Goal: Navigation & Orientation: Find specific page/section

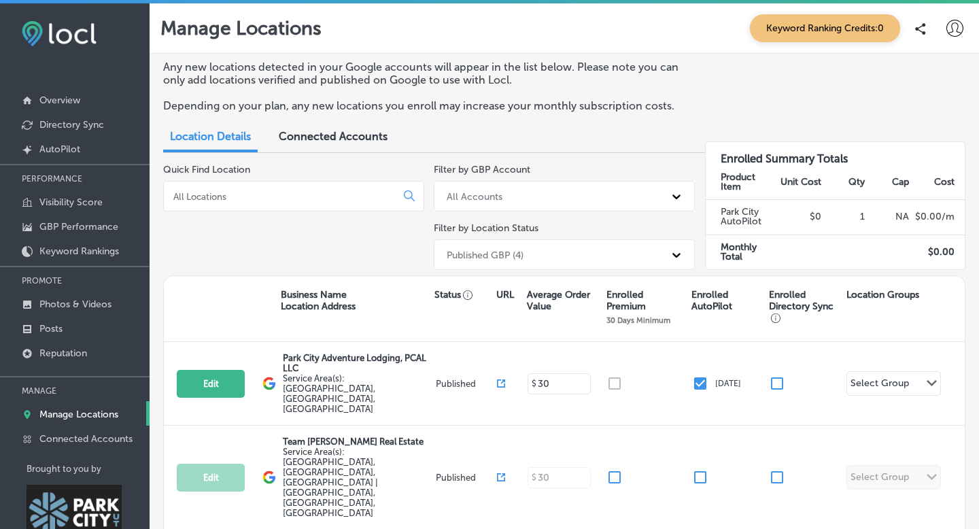
click at [298, 252] on div "Quick Find Location" at bounding box center [293, 220] width 261 height 112
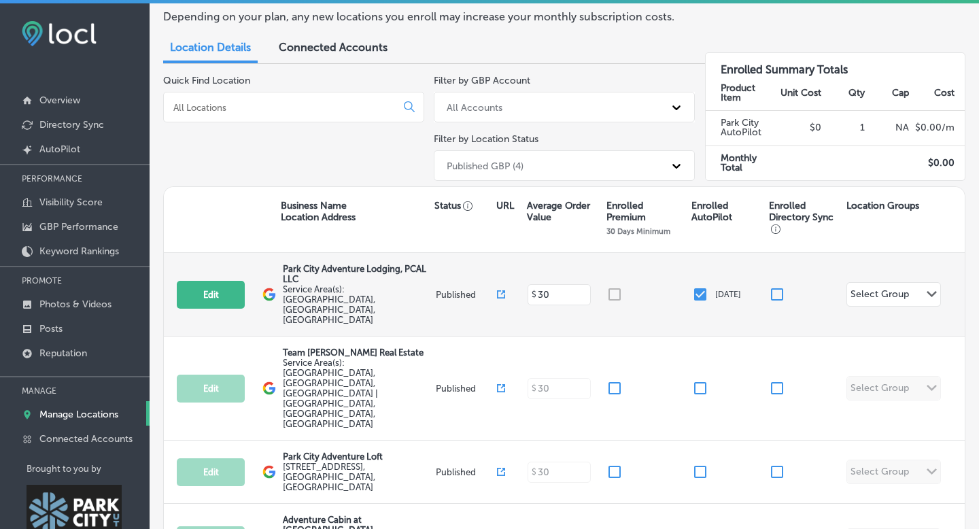
scroll to position [90, 0]
click at [926, 288] on div "Path Created with Sketch." at bounding box center [931, 293] width 11 height 11
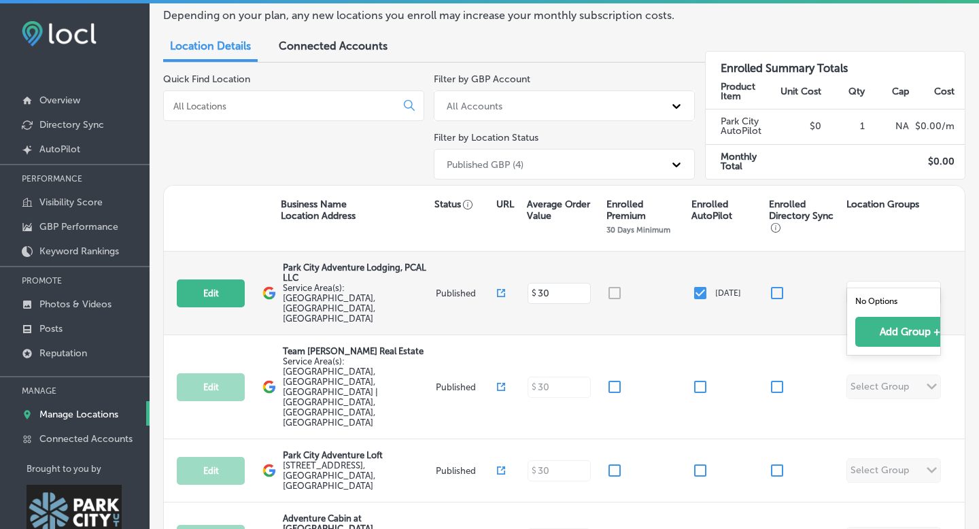
click at [933, 290] on polygon at bounding box center [932, 293] width 10 height 6
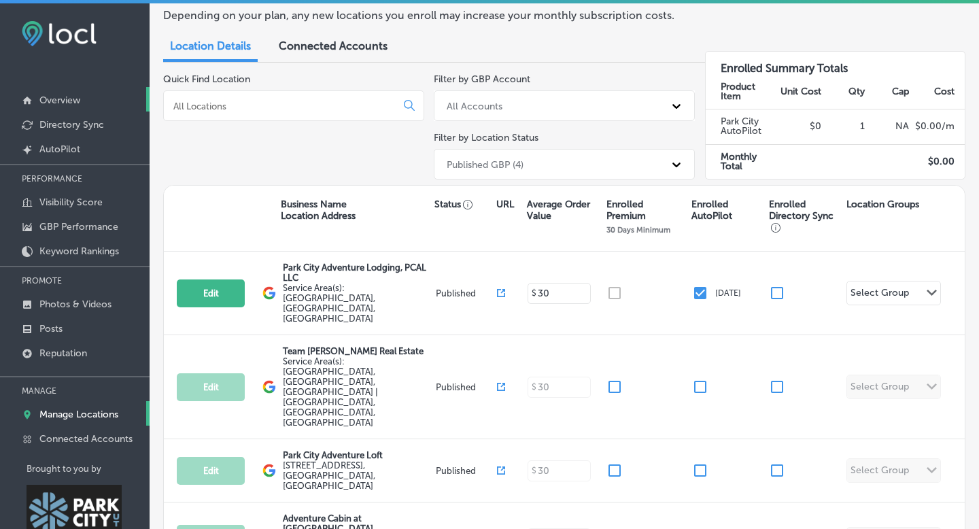
click at [54, 102] on p "Overview" at bounding box center [59, 101] width 41 height 12
